Goal: Task Accomplishment & Management: Use online tool/utility

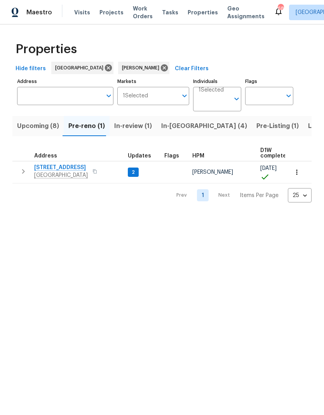
click at [168, 125] on span "In-reno (4)" at bounding box center [204, 126] width 86 height 11
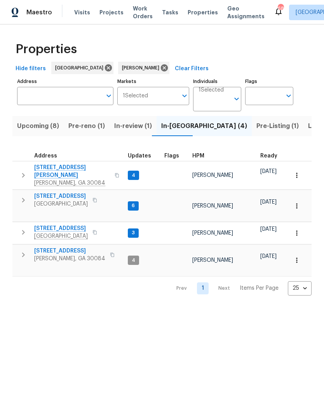
click at [77, 127] on span "Pre-reno (1)" at bounding box center [86, 126] width 36 height 11
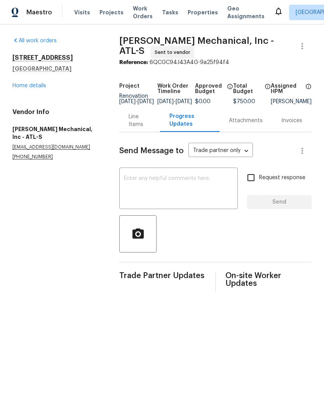
click at [35, 85] on link "Home details" at bounding box center [29, 85] width 34 height 5
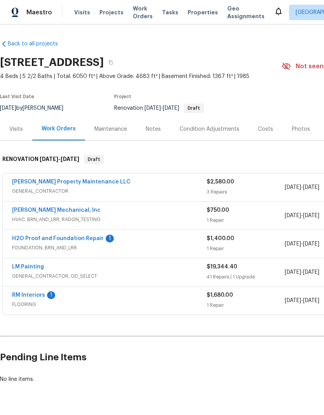
click at [52, 236] on link "H2O Proof and Foundation Repair" at bounding box center [58, 238] width 92 height 5
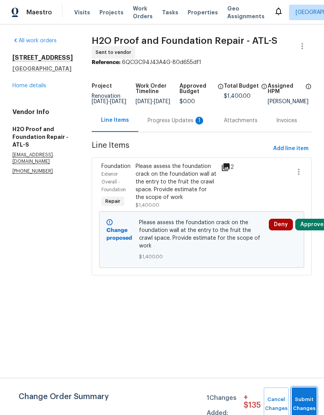
click at [302, 400] on button "Submit Changes" at bounding box center [304, 404] width 25 height 33
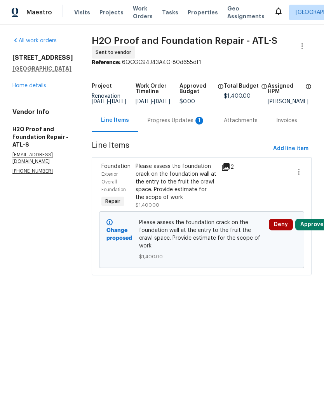
click at [163, 122] on div "Progress Updates 1" at bounding box center [176, 121] width 57 height 8
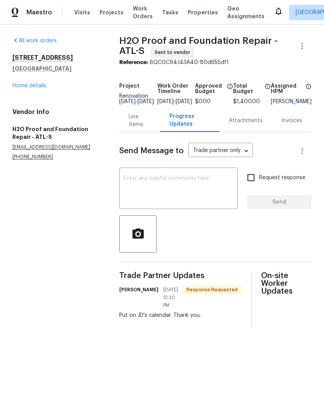
click at [32, 83] on link "Home details" at bounding box center [29, 85] width 34 height 5
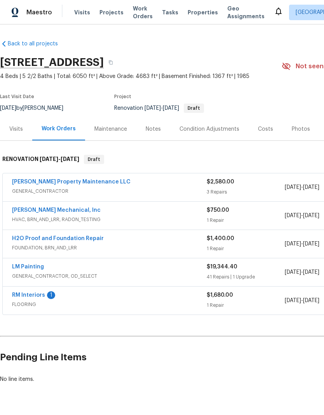
click at [24, 298] on link "RM Interiors" at bounding box center [28, 295] width 33 height 5
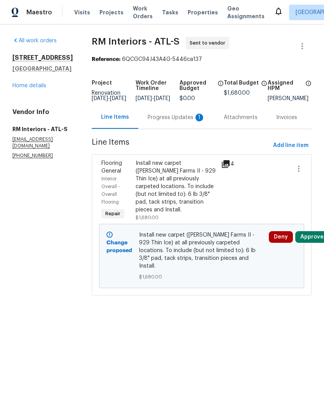
click at [163, 127] on div "Progress Updates 1" at bounding box center [176, 117] width 76 height 23
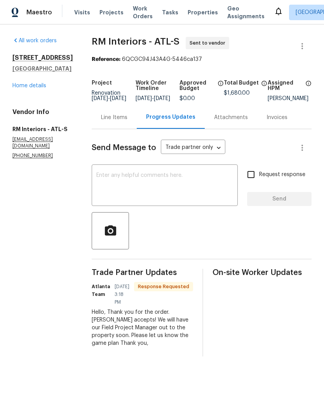
click at [27, 89] on link "Home details" at bounding box center [29, 85] width 34 height 5
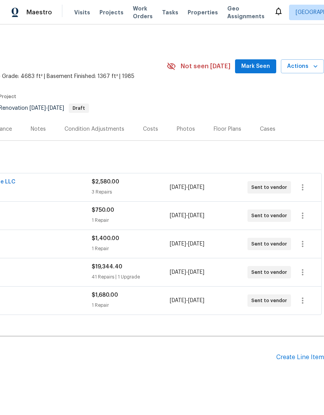
scroll to position [0, 115]
click at [256, 66] on span "Mark Seen" at bounding box center [255, 67] width 29 height 10
